Goal: Task Accomplishment & Management: Manage account settings

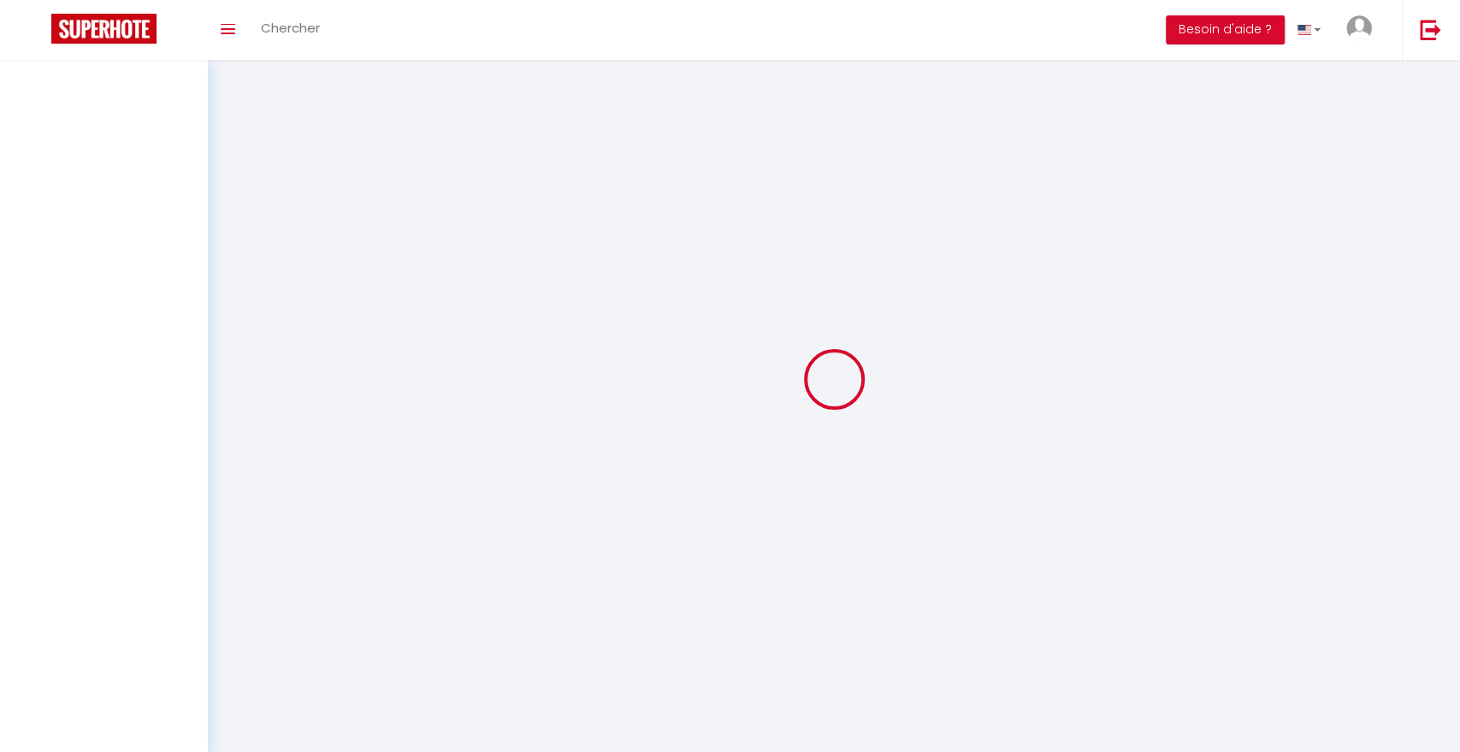
select select
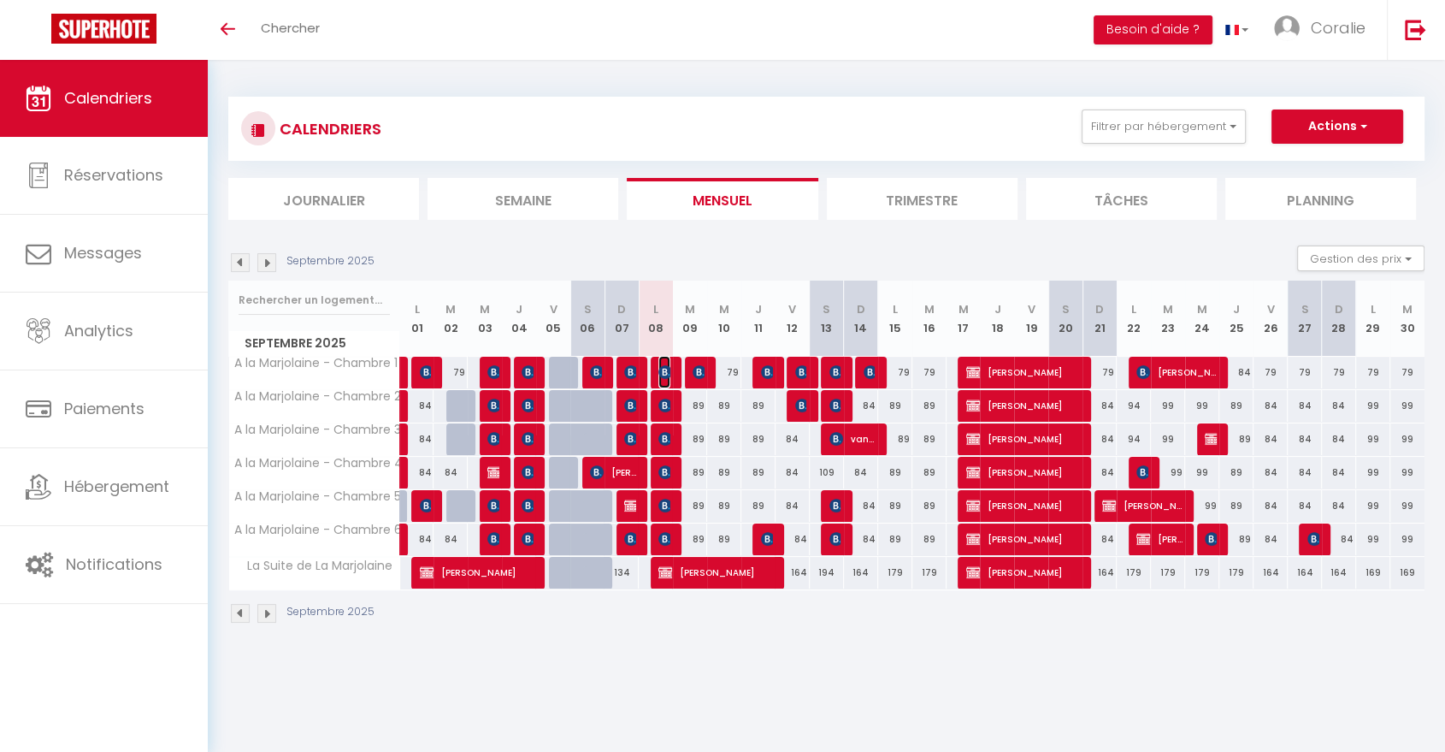
click at [664, 368] on img at bounding box center [665, 372] width 14 height 14
select select "OK"
select select "KO"
select select "0"
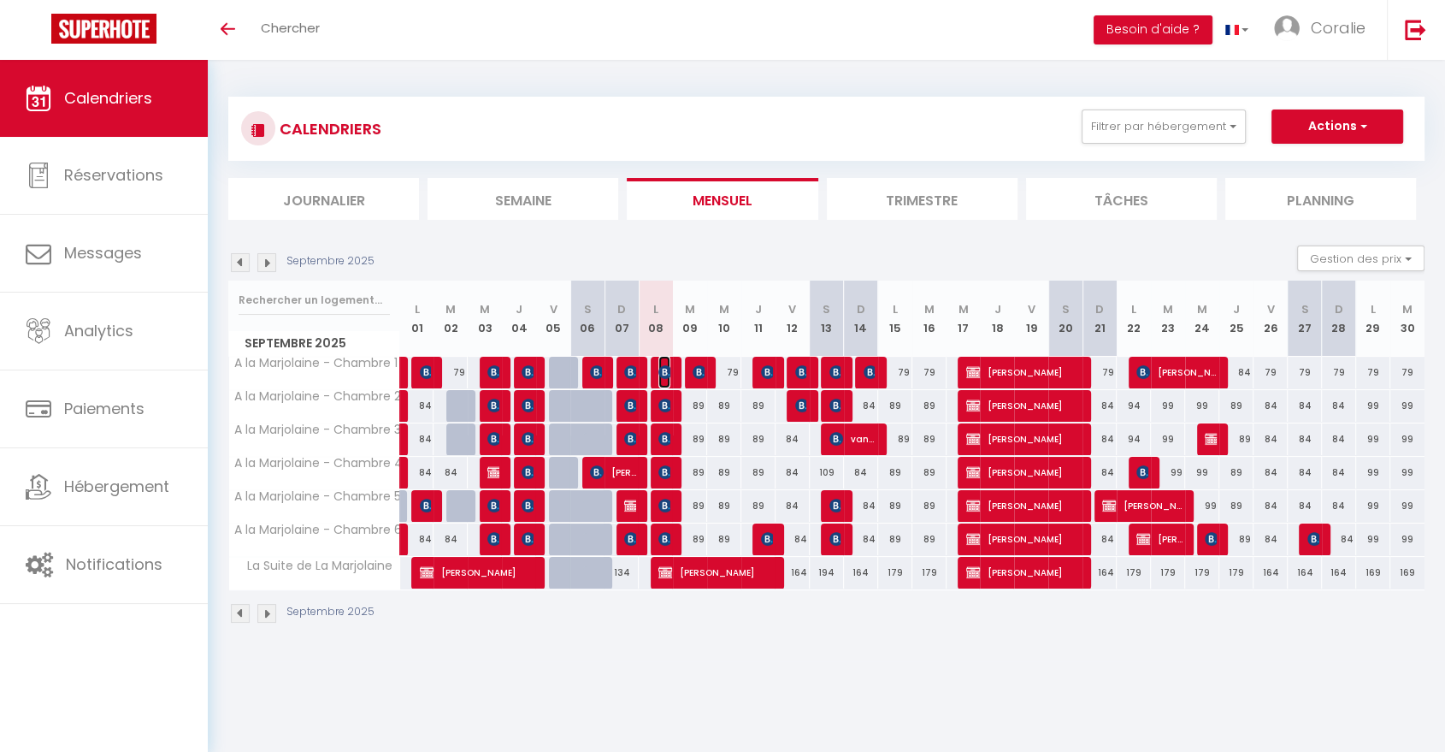
select select "1"
select select
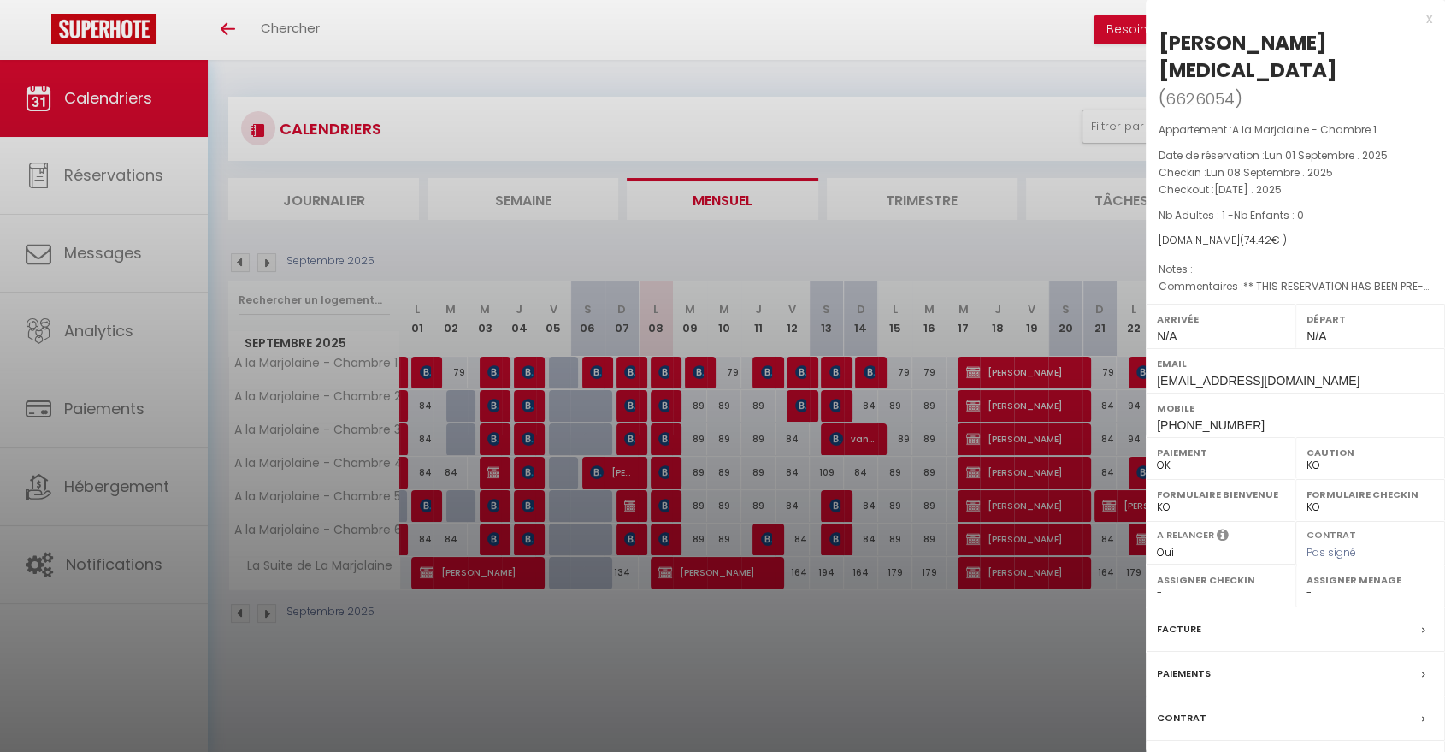
click at [664, 407] on div at bounding box center [722, 376] width 1445 height 752
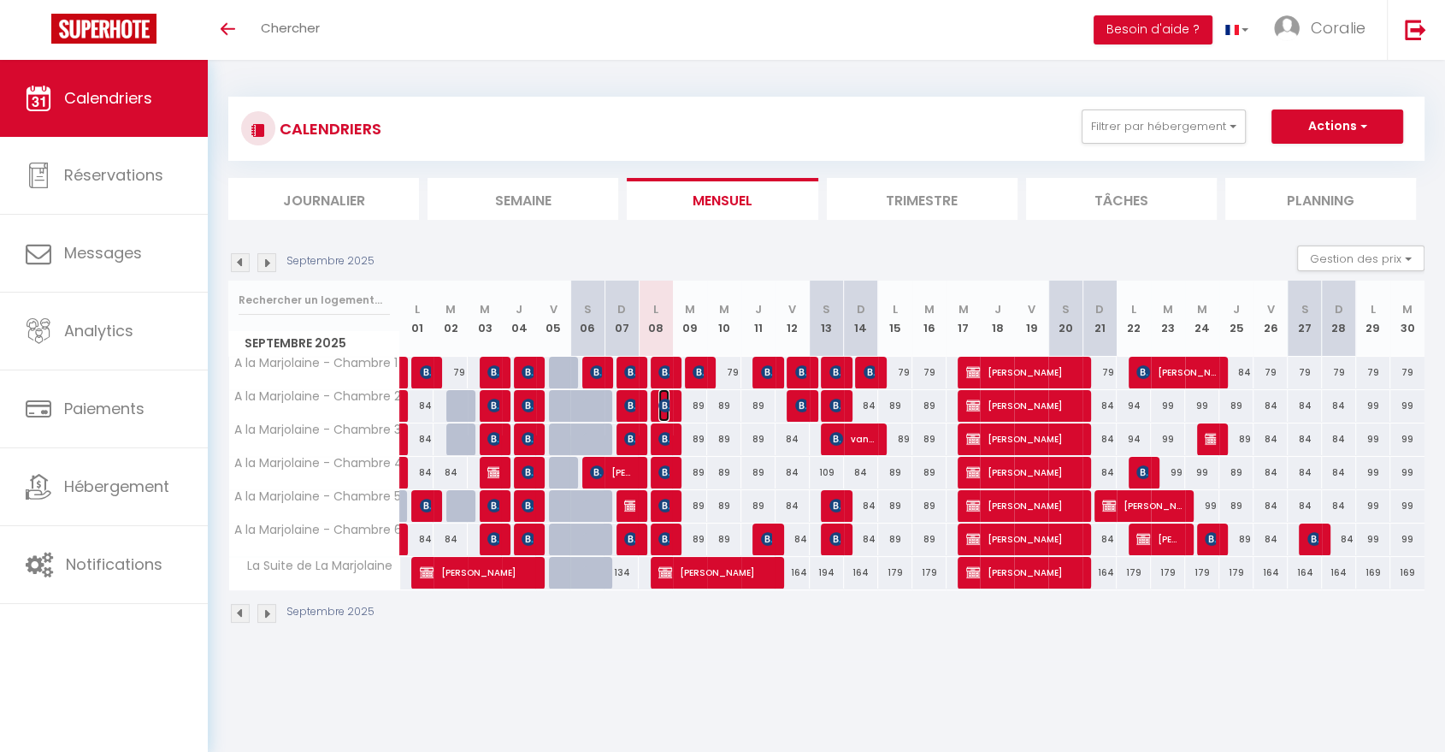
click at [665, 409] on img at bounding box center [665, 406] width 14 height 14
